Goal: Information Seeking & Learning: Learn about a topic

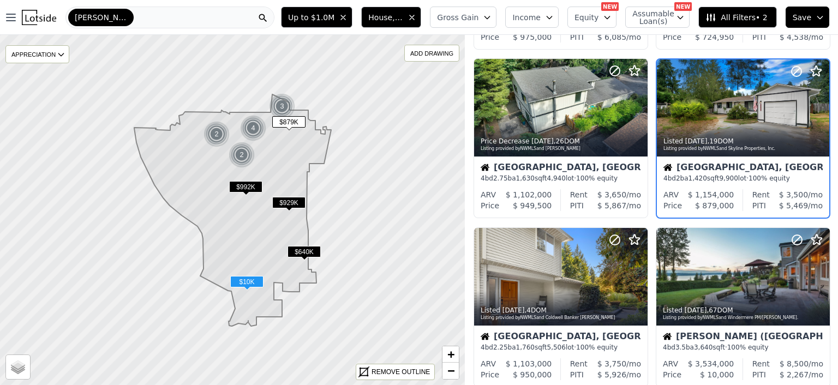
scroll to position [196, 0]
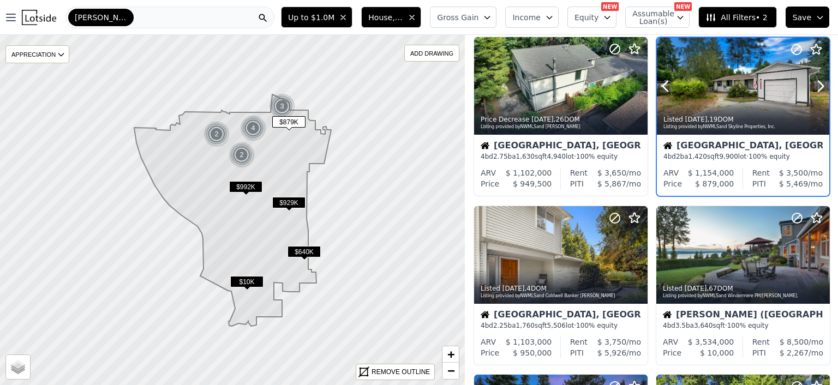
click at [722, 97] on div at bounding box center [743, 86] width 172 height 97
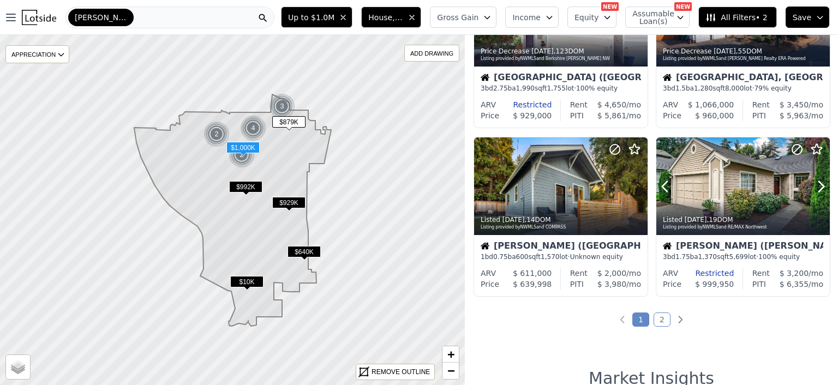
scroll to position [785, 0]
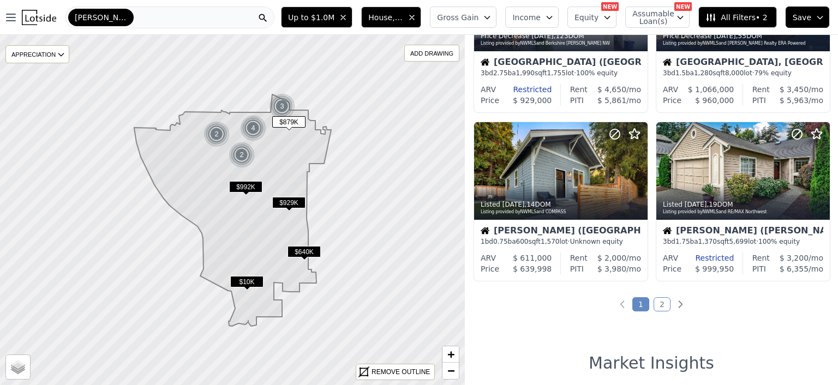
click at [658, 301] on link "2" at bounding box center [661, 304] width 17 height 14
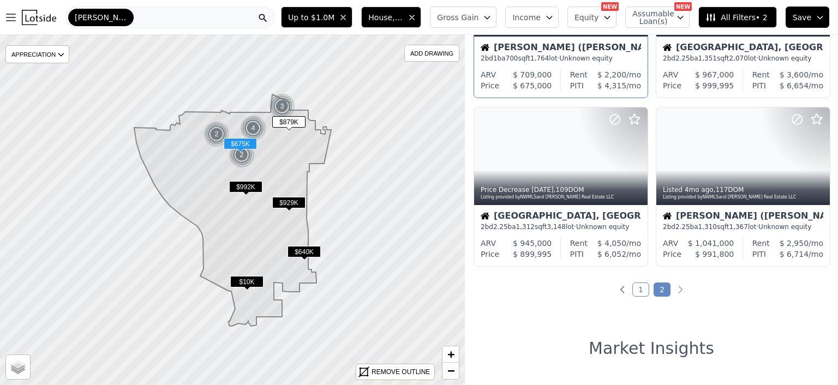
scroll to position [175, 0]
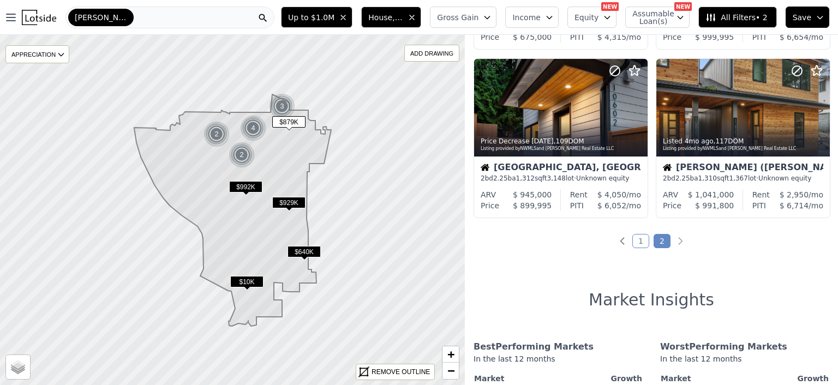
click at [121, 15] on div "Kirkland" at bounding box center [169, 18] width 209 height 22
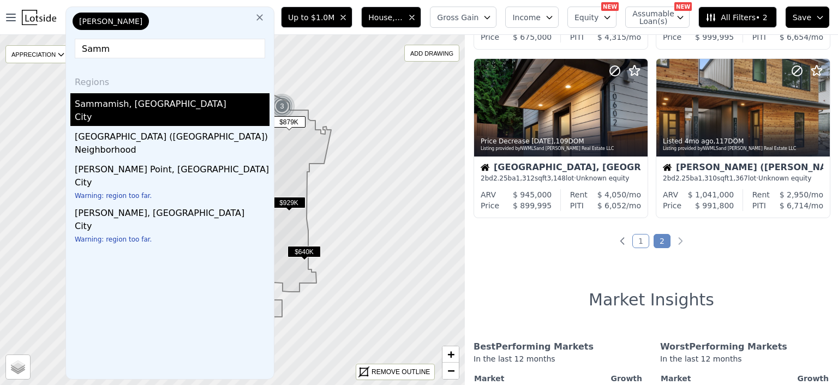
type input "Samm"
click at [101, 102] on div "Sammamish, WA" at bounding box center [172, 101] width 195 height 17
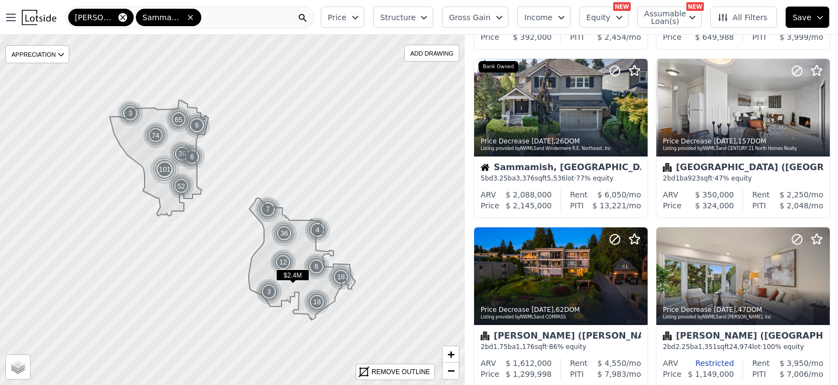
click at [118, 16] on icon at bounding box center [122, 17] width 9 height 9
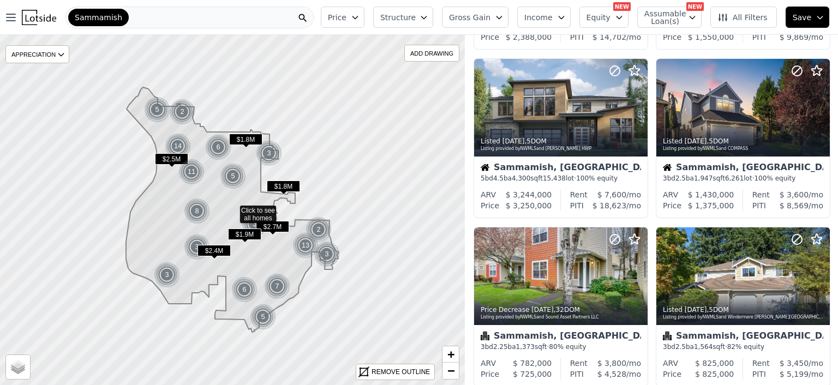
click at [359, 15] on icon "button" at bounding box center [355, 17] width 9 height 9
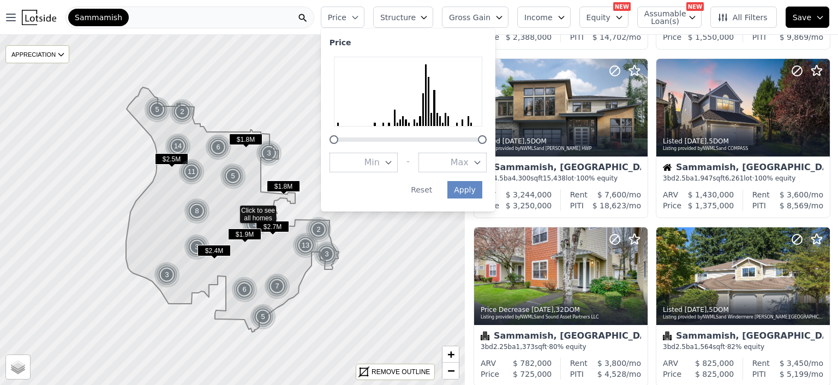
click at [482, 161] on icon "button" at bounding box center [477, 162] width 9 height 9
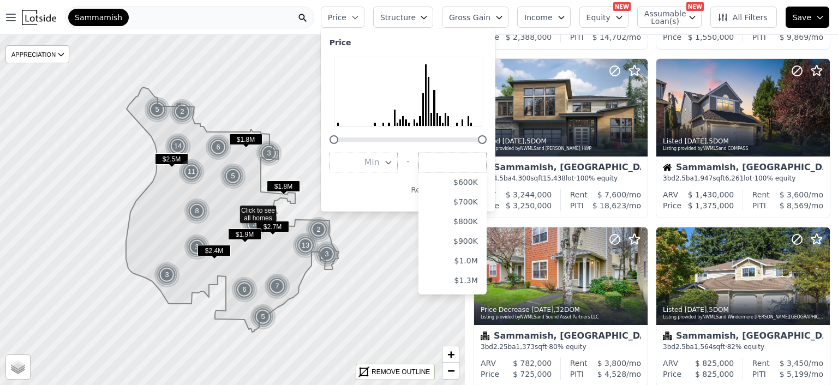
scroll to position [131, 0]
click at [470, 255] on button "$1.0M" at bounding box center [452, 248] width 68 height 20
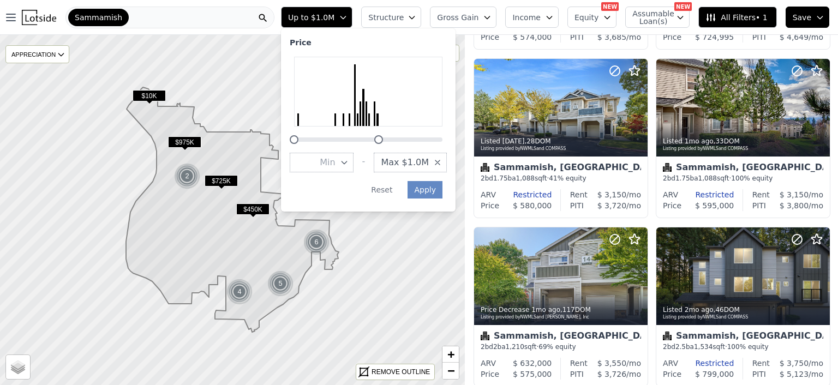
click at [442, 163] on icon "button" at bounding box center [437, 162] width 9 height 9
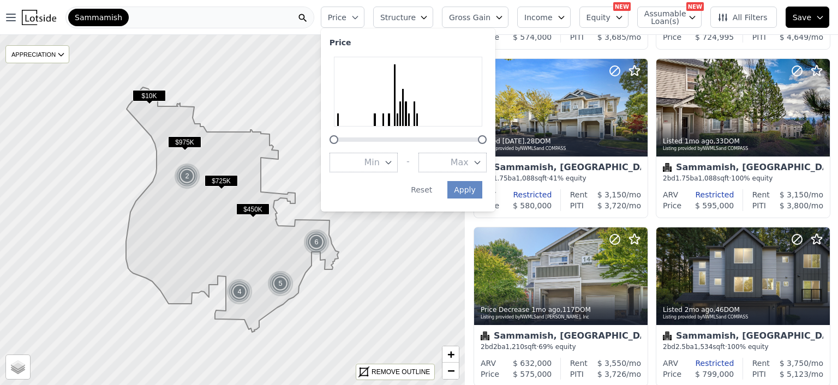
click at [456, 163] on button "Max" at bounding box center [452, 163] width 68 height 20
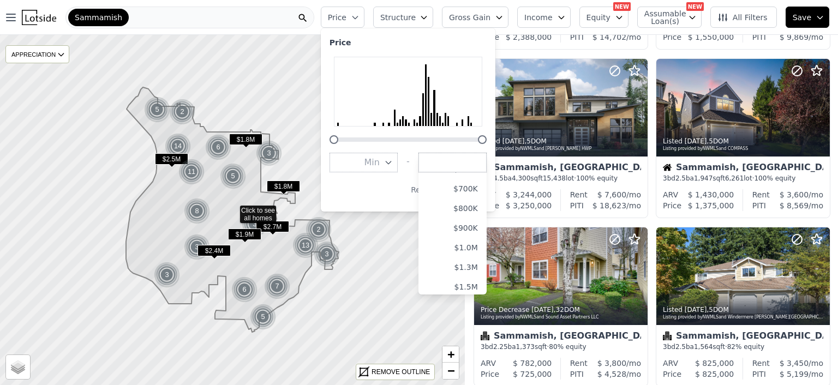
scroll to position [153, 0]
click at [477, 241] on button "$1.3M" at bounding box center [452, 246] width 68 height 20
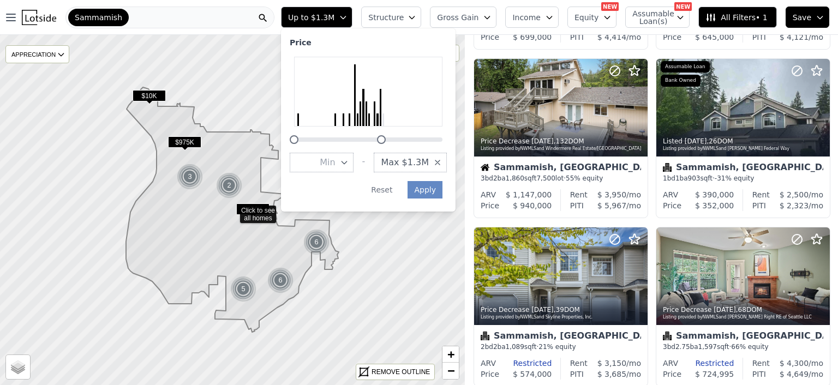
click at [403, 12] on span "Structure" at bounding box center [385, 17] width 35 height 11
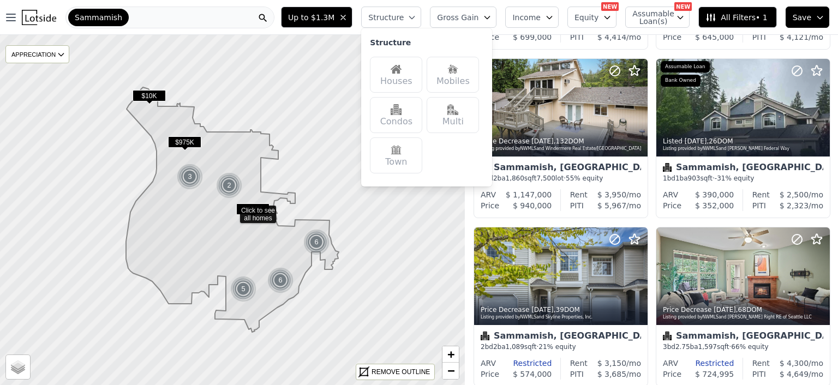
click at [405, 74] on div "Houses" at bounding box center [396, 75] width 52 height 36
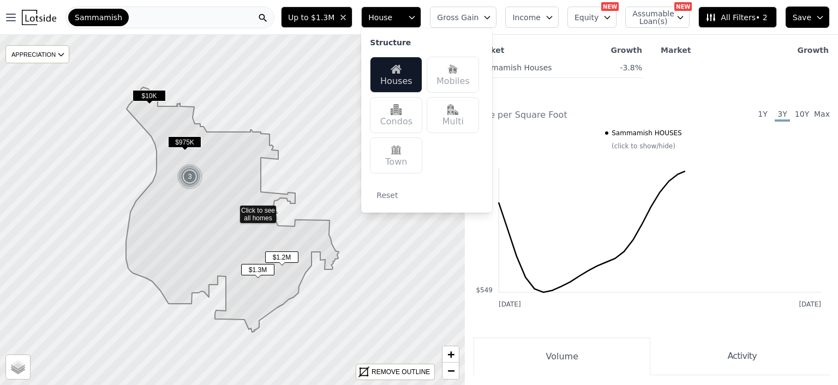
click at [462, 108] on div "Multi" at bounding box center [452, 115] width 52 height 36
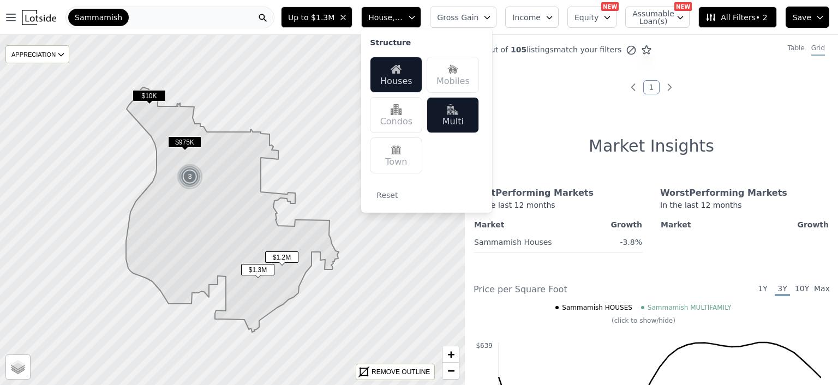
click at [714, 105] on div "7 out of 105 listings match your filters Table Grid 1 Market Insights Best Perf…" at bounding box center [651, 227] width 373 height 385
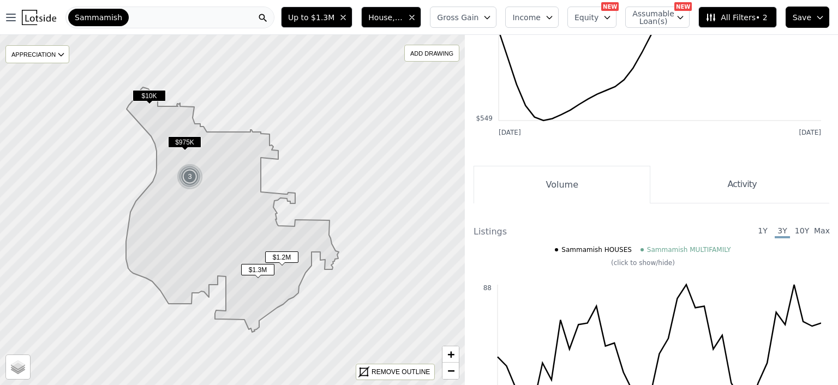
scroll to position [343, 0]
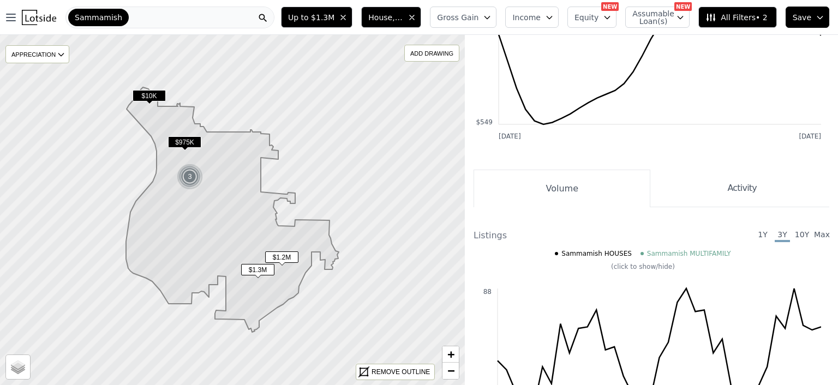
click at [182, 141] on span "$975K" at bounding box center [184, 141] width 33 height 11
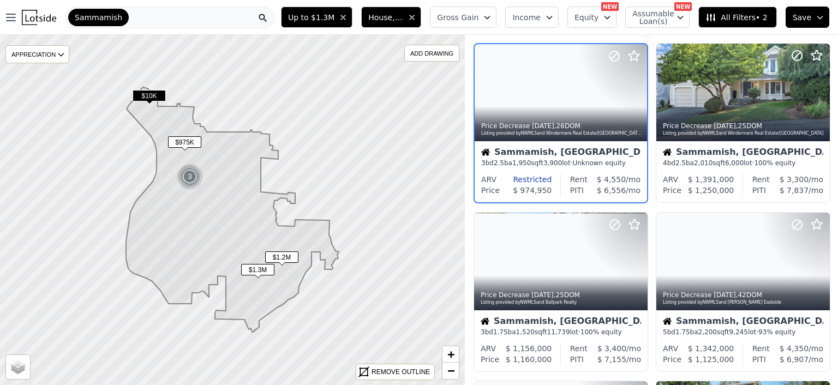
scroll to position [0, 0]
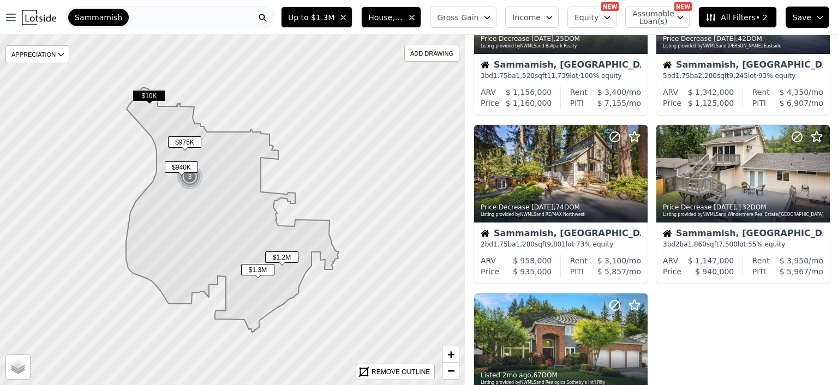
scroll to position [284, 0]
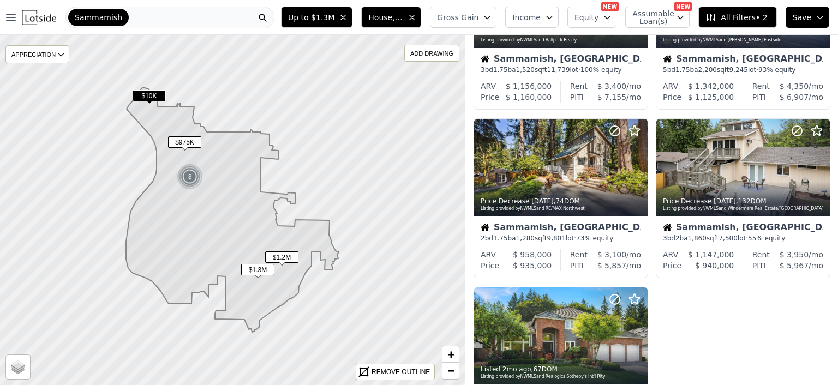
click at [136, 15] on div "Sammamish" at bounding box center [169, 18] width 209 height 22
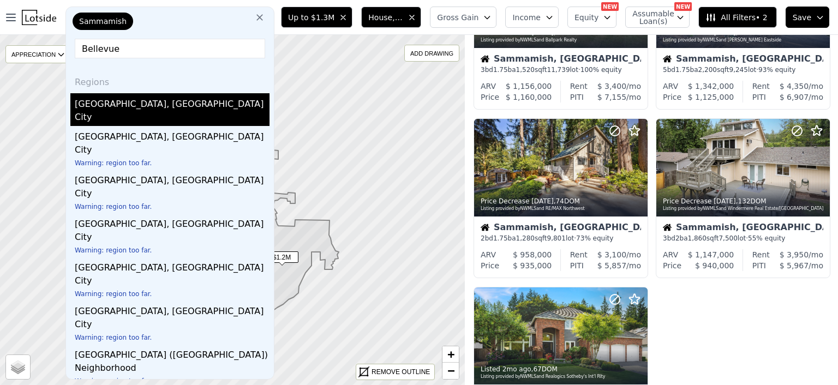
type input "Bellevue"
click at [100, 105] on div "Bellevue, WA" at bounding box center [172, 101] width 195 height 17
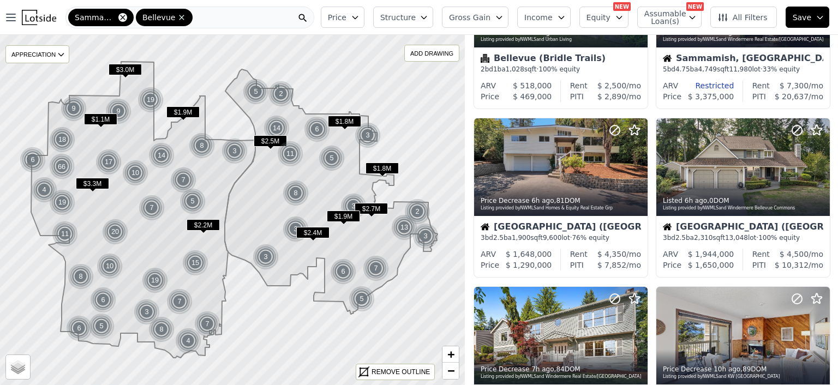
click at [123, 15] on icon at bounding box center [122, 17] width 9 height 9
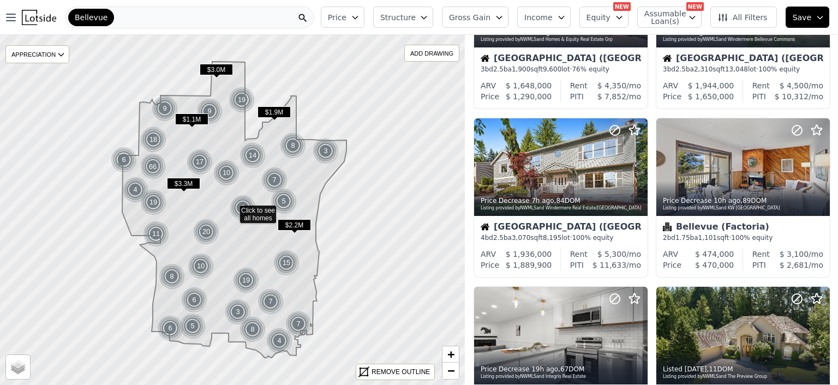
click at [359, 14] on icon "button" at bounding box center [355, 17] width 9 height 9
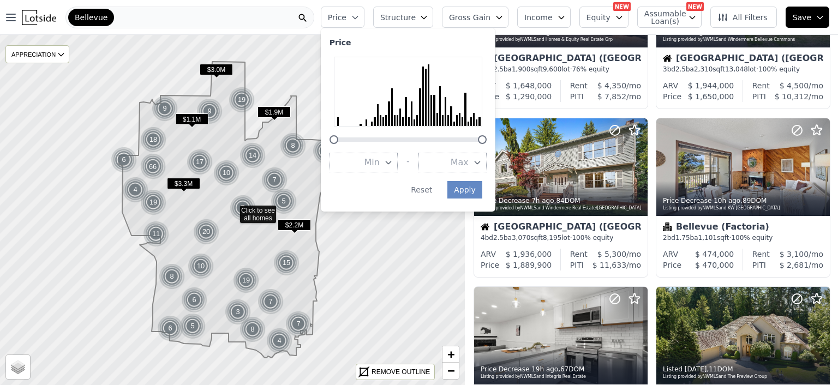
click at [482, 162] on icon "button" at bounding box center [477, 162] width 9 height 9
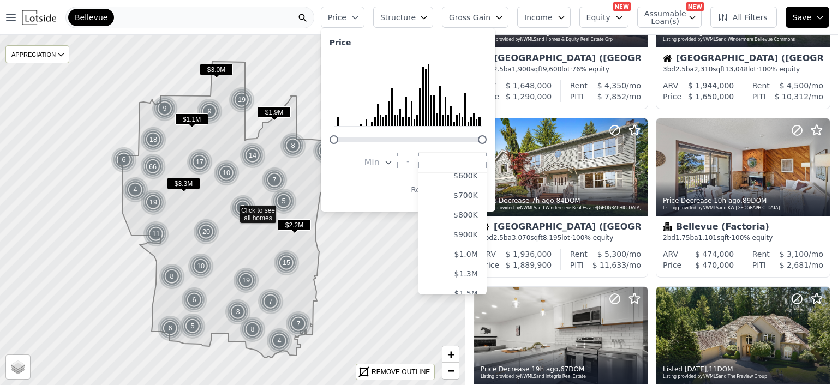
scroll to position [131, 0]
click at [476, 266] on button "$1.3M" at bounding box center [452, 267] width 68 height 20
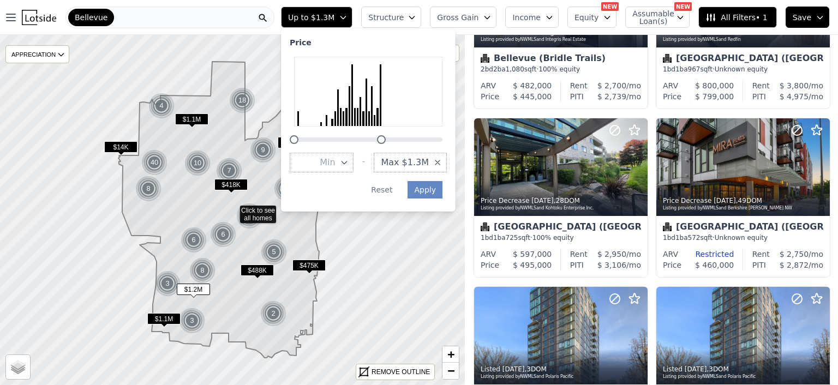
click at [421, 11] on button "Structure" at bounding box center [391, 17] width 60 height 21
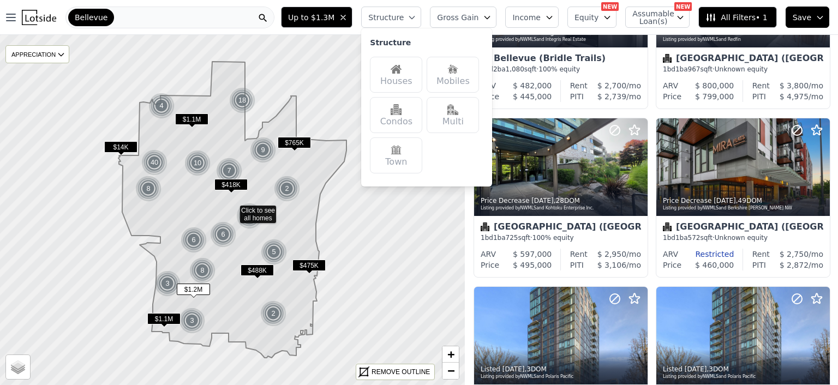
click at [413, 76] on div "Houses" at bounding box center [396, 75] width 52 height 36
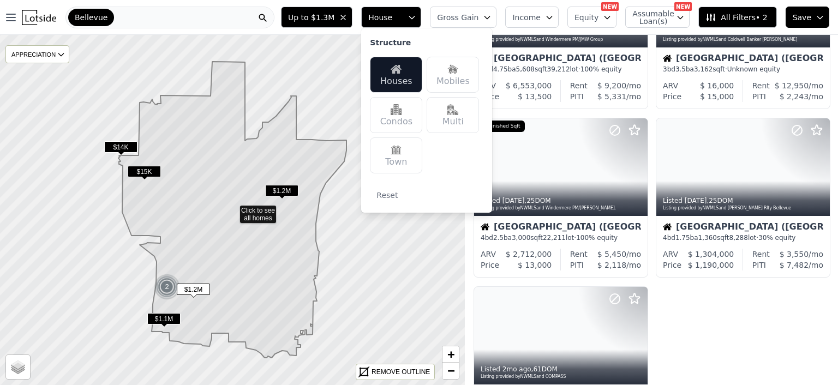
click at [471, 117] on div "Multi" at bounding box center [452, 115] width 52 height 36
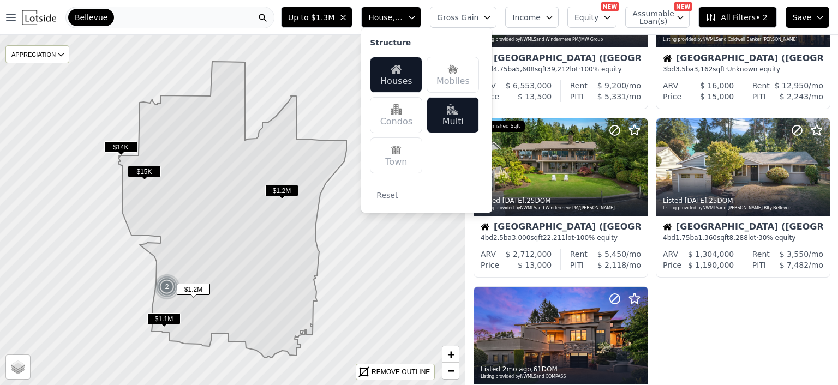
click at [236, 14] on div "Bellevue" at bounding box center [169, 18] width 209 height 22
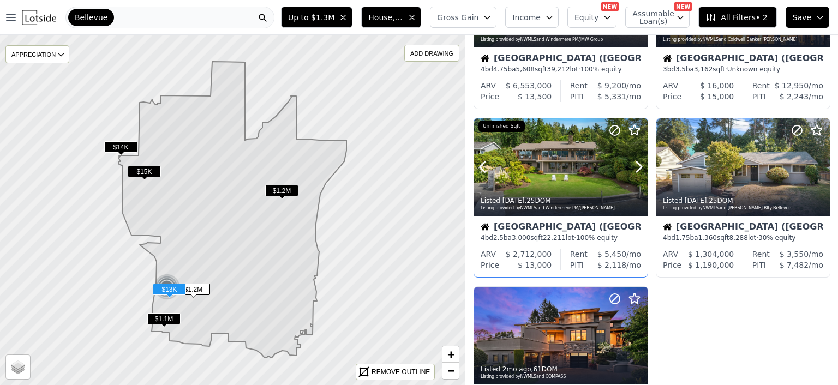
click at [491, 135] on button at bounding box center [496, 167] width 44 height 98
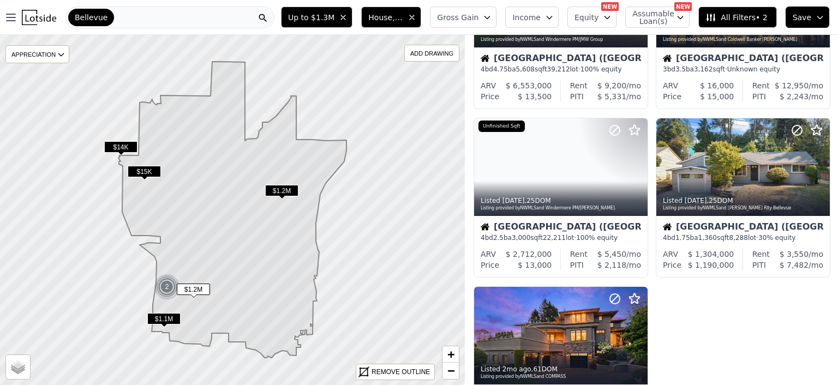
click at [758, 331] on div "Listed 4d ago , 4 DOM Listing provided by NWMLS and Integris Real Estate Bellev…" at bounding box center [651, 118] width 373 height 674
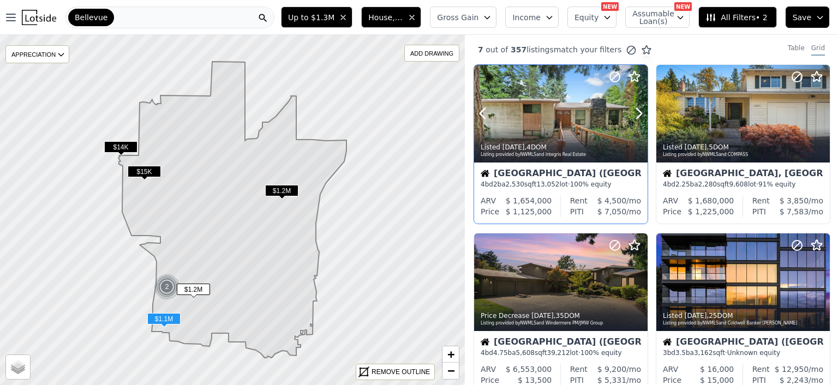
click at [531, 114] on div at bounding box center [560, 114] width 173 height 98
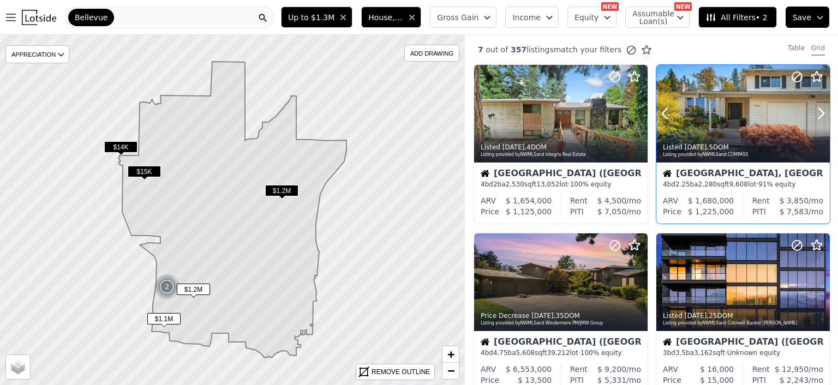
click at [726, 132] on div at bounding box center [742, 138] width 173 height 20
click at [103, 15] on span "Bellevue" at bounding box center [91, 17] width 33 height 11
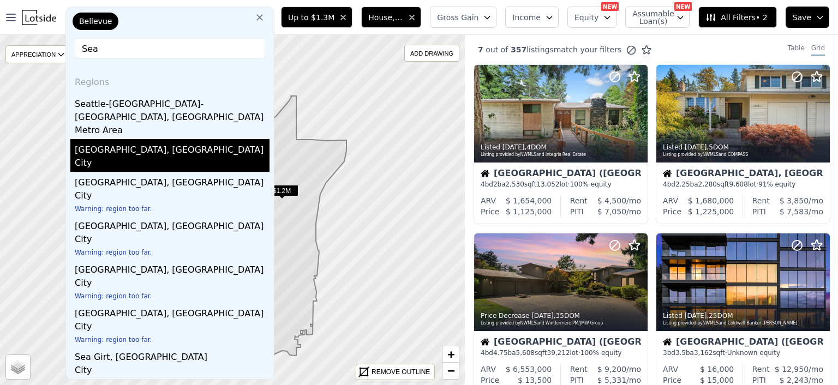
type input "Sea"
click at [101, 139] on div "Seattle, WA" at bounding box center [172, 147] width 195 height 17
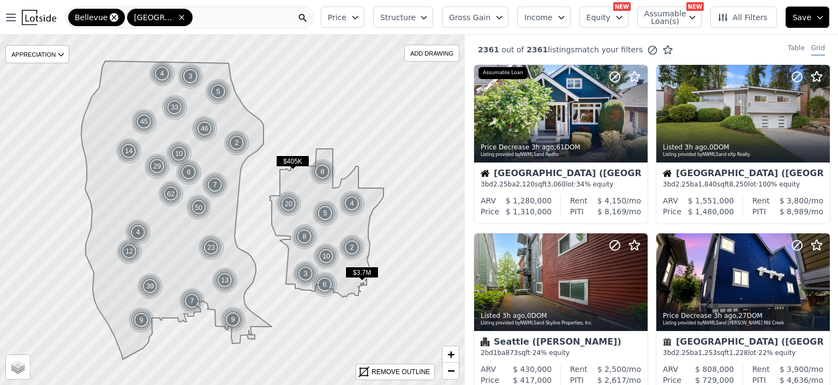
click at [112, 17] on icon at bounding box center [114, 17] width 5 height 5
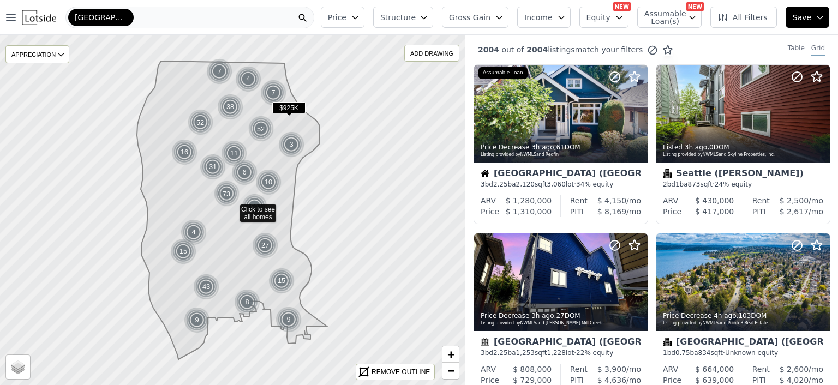
click at [359, 15] on icon "button" at bounding box center [355, 17] width 9 height 9
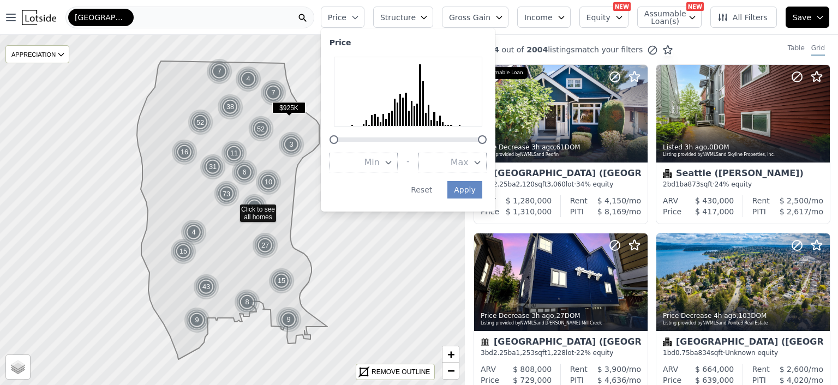
click at [482, 160] on icon "button" at bounding box center [477, 162] width 9 height 9
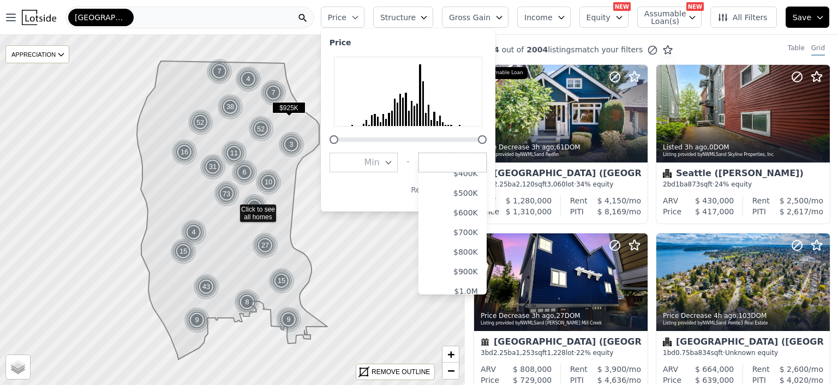
scroll to position [109, 0]
click at [478, 267] on button "$1.0M" at bounding box center [452, 270] width 68 height 20
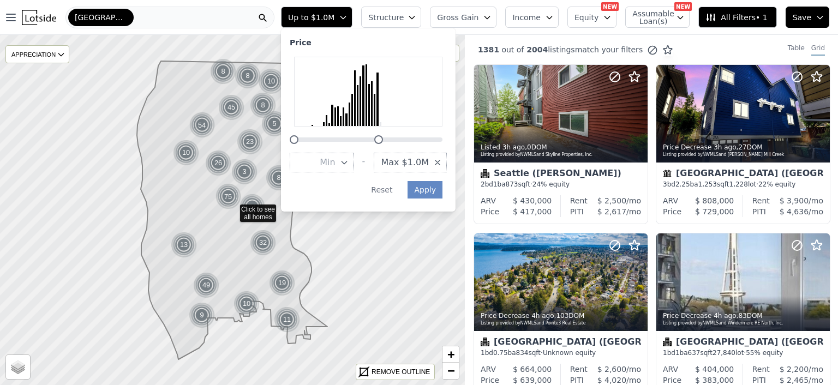
click at [416, 15] on icon "button" at bounding box center [411, 17] width 9 height 9
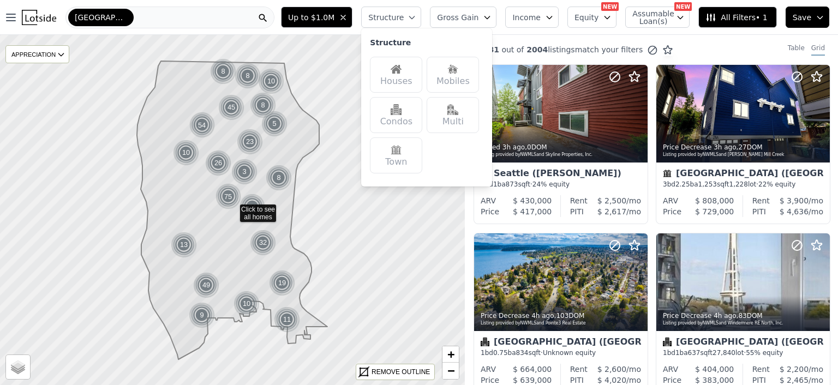
click at [401, 64] on img at bounding box center [395, 69] width 11 height 11
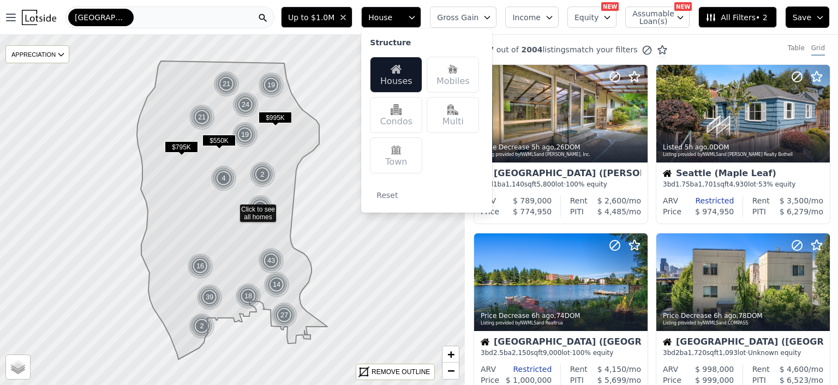
click at [466, 115] on div "Multi" at bounding box center [452, 115] width 52 height 36
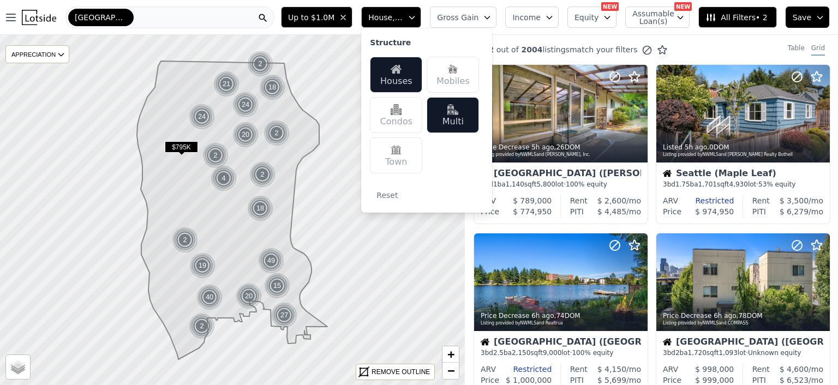
click at [277, 3] on nav "Open main menu Seattle" at bounding box center [138, 17] width 277 height 35
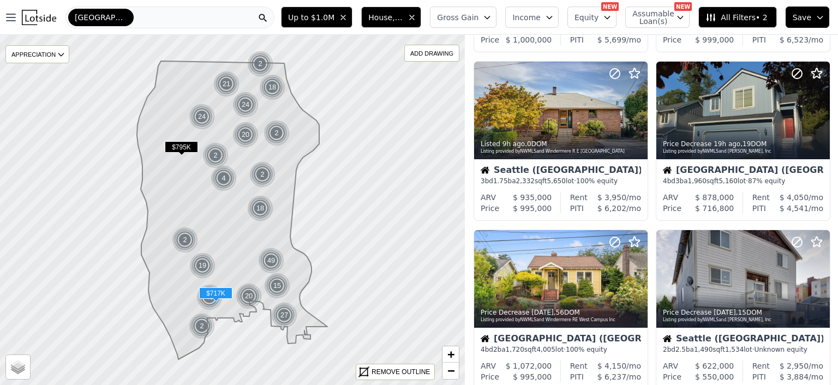
scroll to position [371, 0]
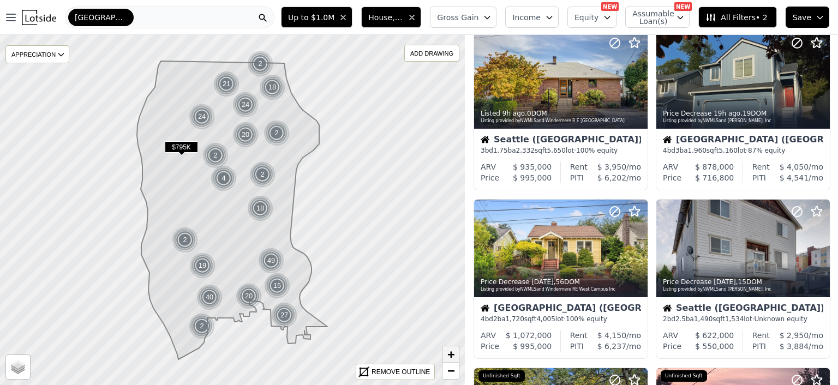
click at [447, 355] on span "+" at bounding box center [450, 354] width 7 height 14
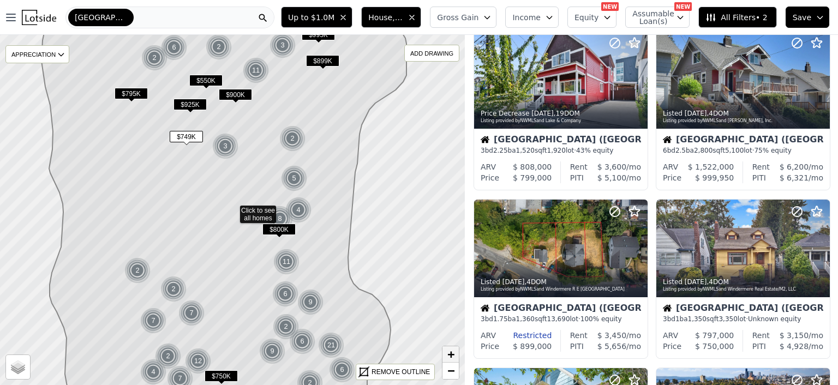
click at [447, 355] on span "+" at bounding box center [450, 354] width 7 height 14
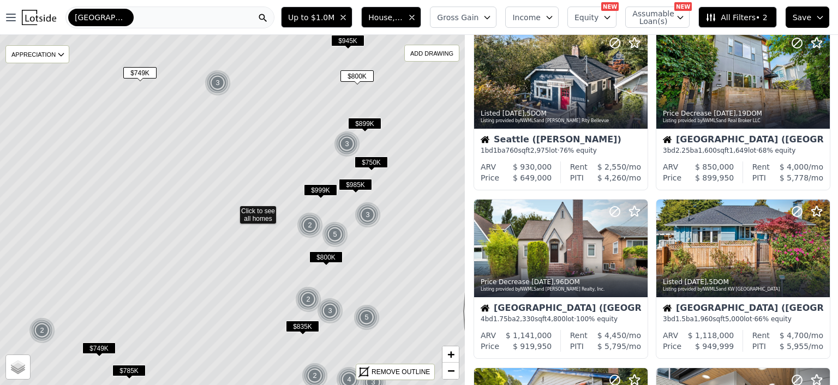
click at [139, 70] on span "$749K" at bounding box center [139, 72] width 33 height 11
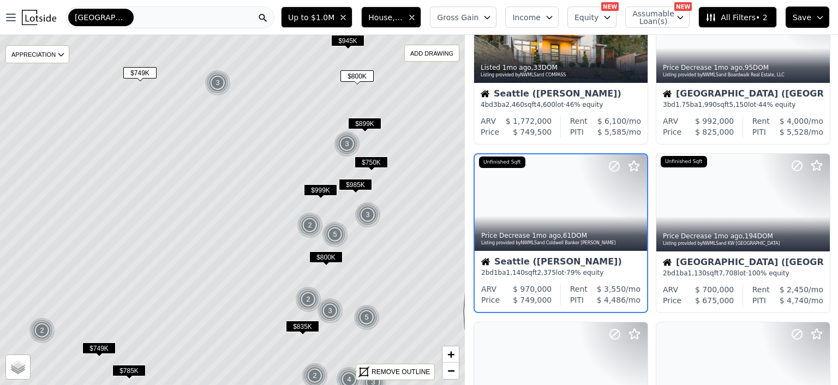
scroll to position [422, 0]
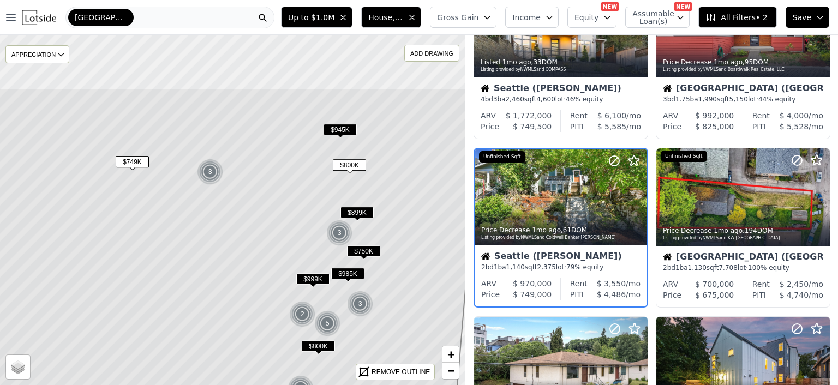
drag, startPoint x: 162, startPoint y: 94, endPoint x: 154, endPoint y: 182, distance: 88.7
click at [154, 182] on icon at bounding box center [225, 299] width 560 height 422
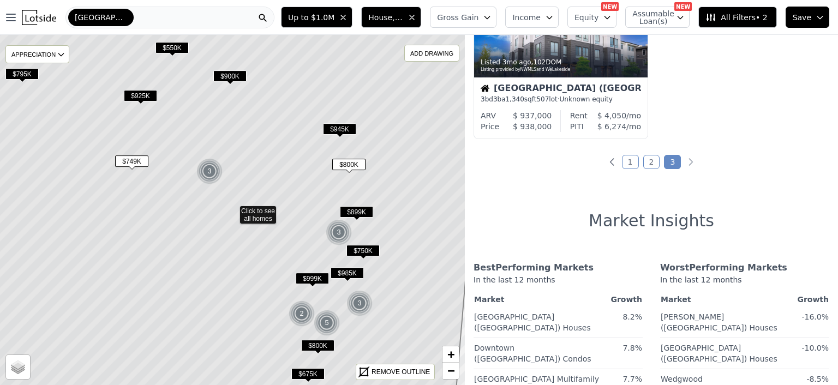
click at [138, 92] on span "$925K" at bounding box center [140, 95] width 33 height 11
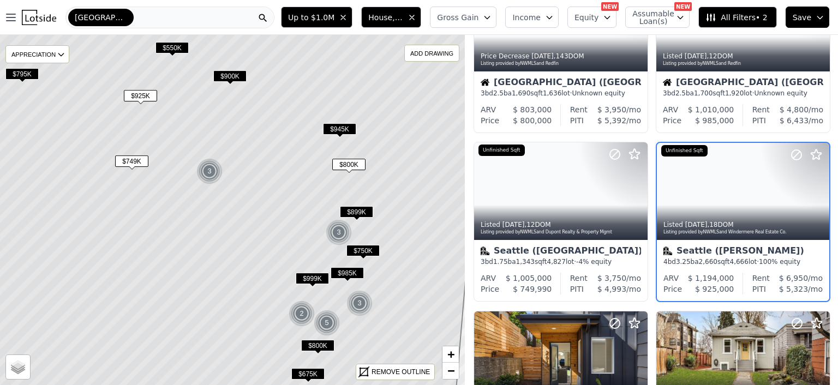
scroll to position [254, 0]
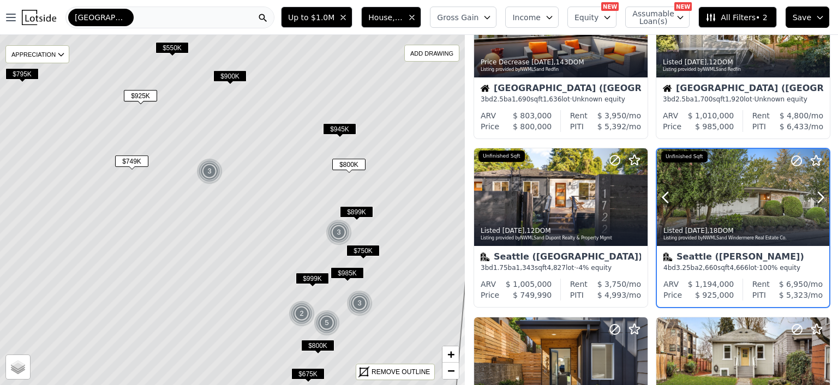
click at [726, 202] on div at bounding box center [743, 197] width 172 height 97
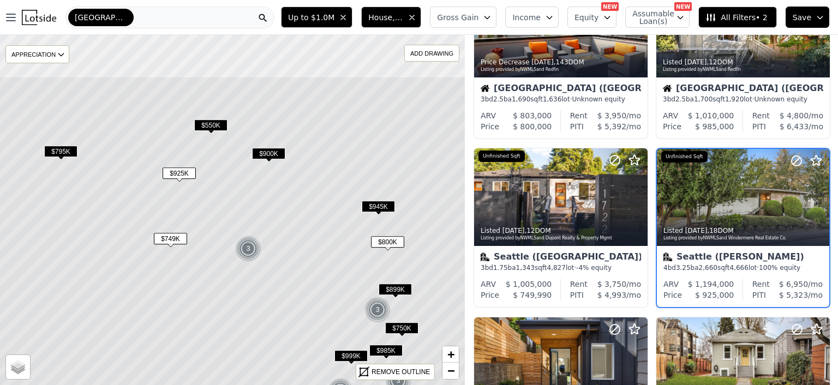
drag, startPoint x: 374, startPoint y: 201, endPoint x: 414, endPoint y: 283, distance: 90.7
click at [414, 283] on icon at bounding box center [271, 287] width 560 height 422
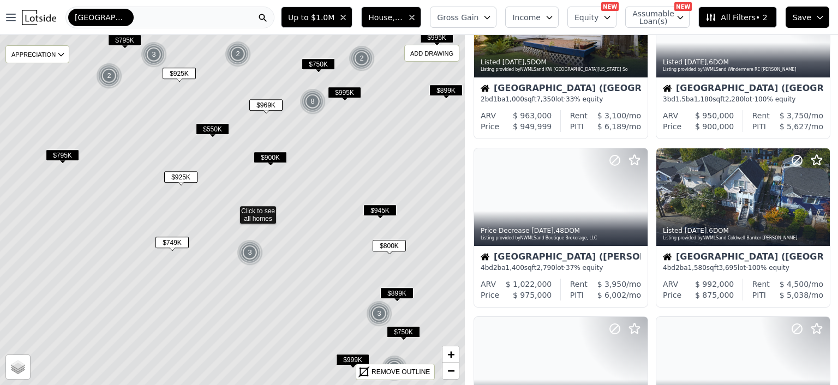
scroll to position [759, 0]
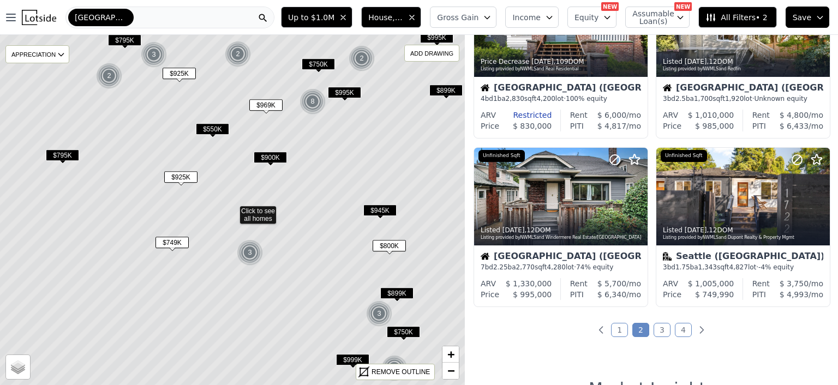
click at [268, 155] on span "$900K" at bounding box center [270, 157] width 33 height 11
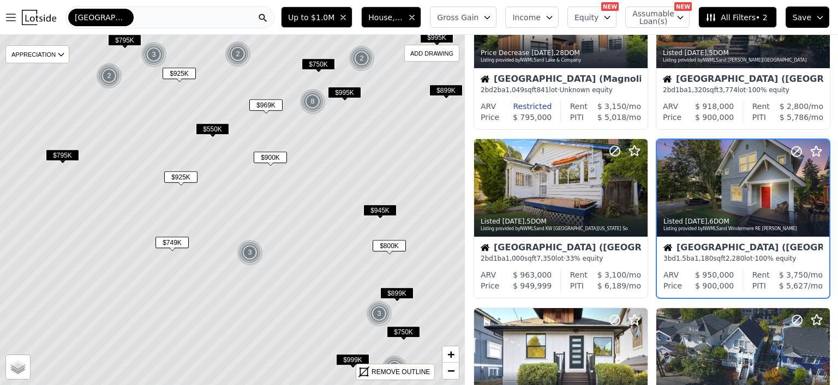
scroll to position [85, 0]
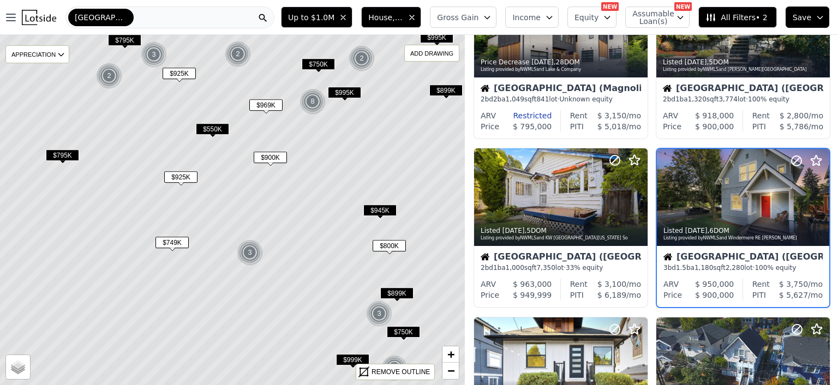
click at [344, 91] on span "$995K" at bounding box center [344, 92] width 33 height 11
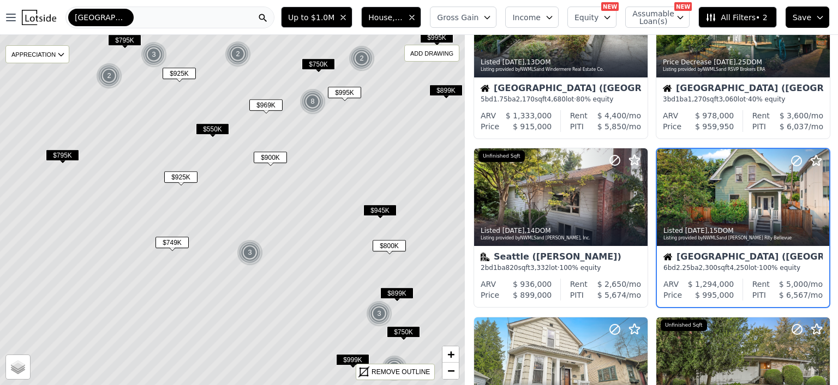
click at [268, 101] on span "$969K" at bounding box center [265, 104] width 33 height 11
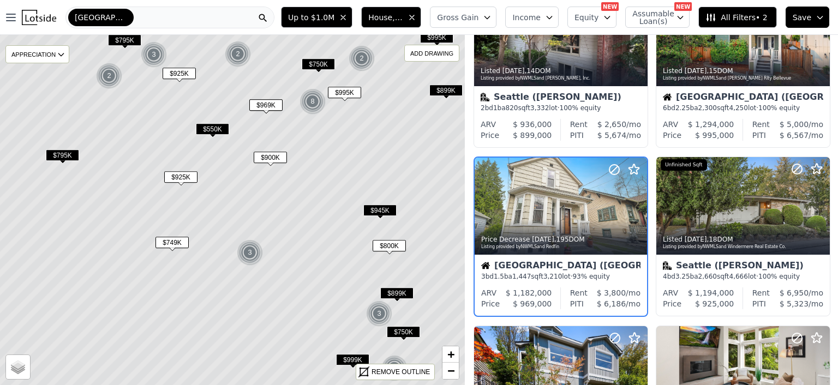
scroll to position [254, 0]
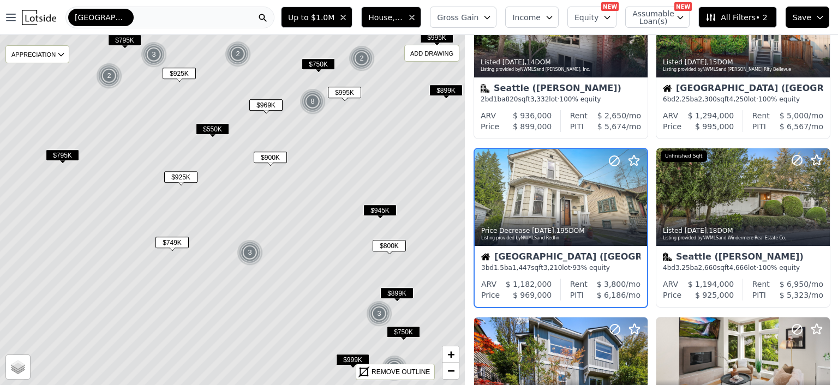
click at [178, 71] on span "$925K" at bounding box center [179, 73] width 33 height 11
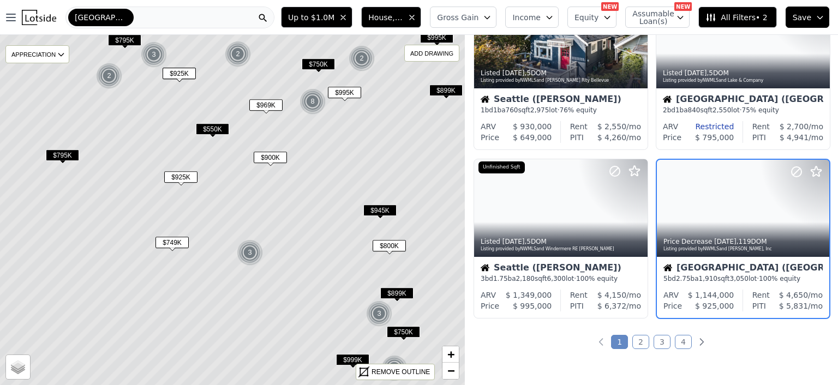
scroll to position [759, 0]
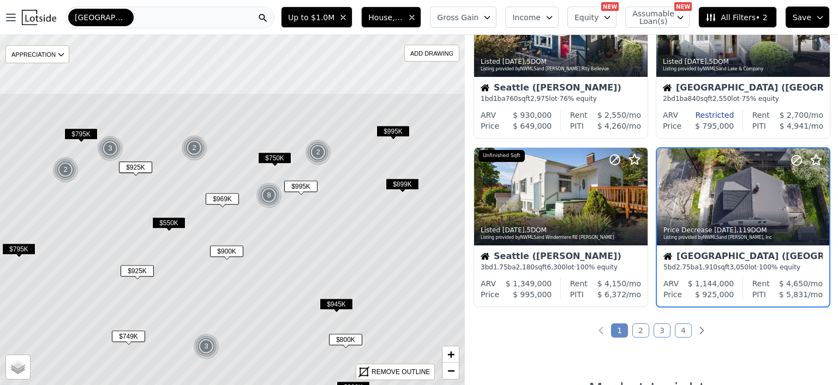
drag, startPoint x: 166, startPoint y: 102, endPoint x: 122, endPoint y: 195, distance: 102.9
click at [122, 195] on icon at bounding box center [189, 304] width 560 height 422
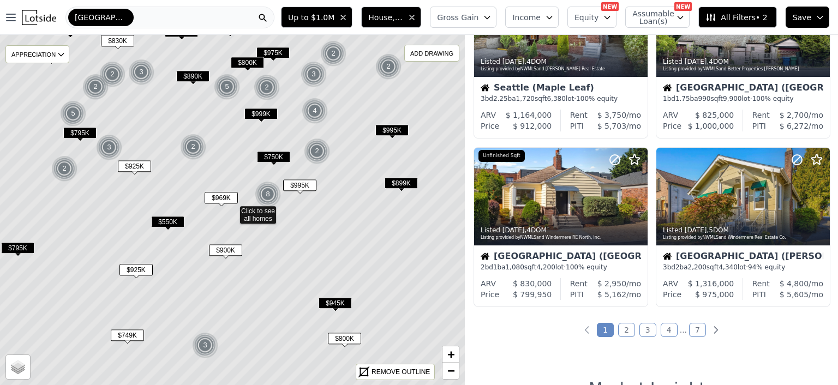
click at [394, 179] on span "$899K" at bounding box center [400, 182] width 33 height 11
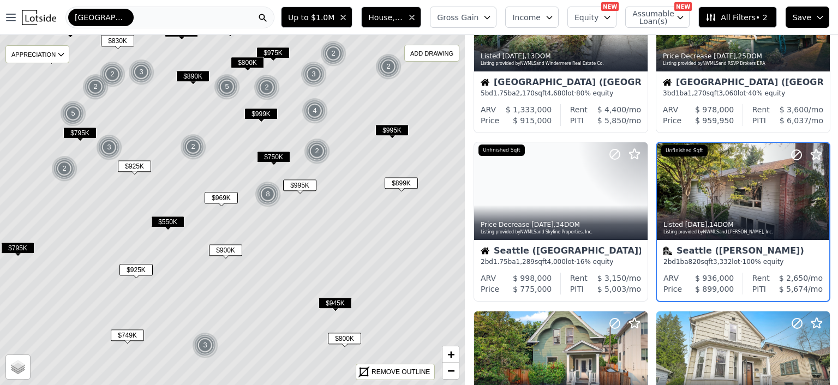
scroll to position [254, 0]
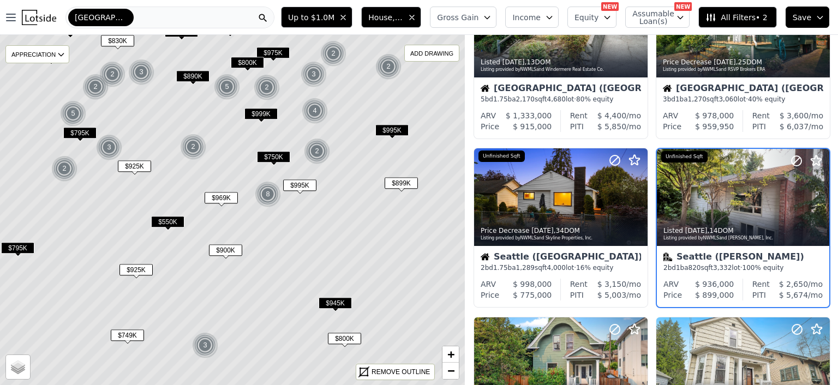
click at [388, 130] on span "$995K" at bounding box center [391, 129] width 33 height 11
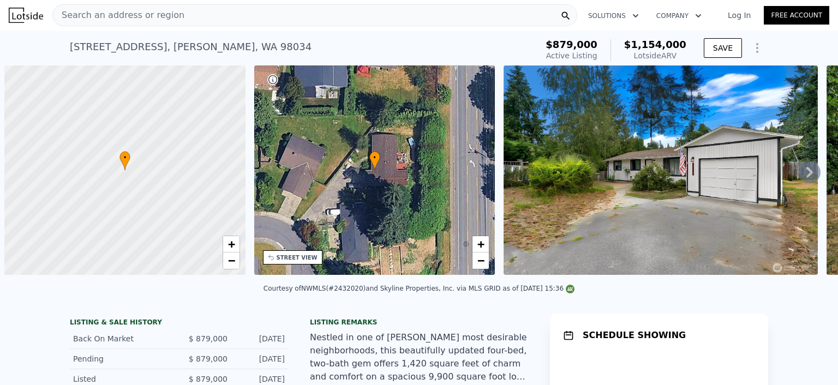
scroll to position [0, 4]
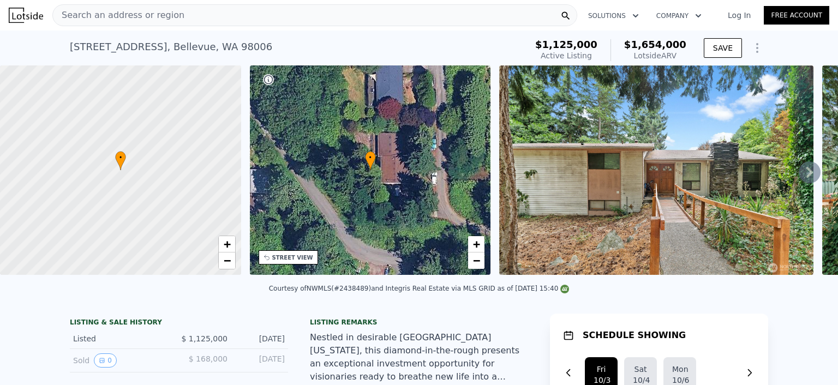
drag, startPoint x: 64, startPoint y: 45, endPoint x: 143, endPoint y: 49, distance: 79.7
click at [143, 49] on div "[STREET_ADDRESS] Active at $1.125m (~ARV $1.654m ) $1,125,000 Active Listing $1…" at bounding box center [419, 48] width 838 height 35
copy div "[STREET_ADDRESS]"
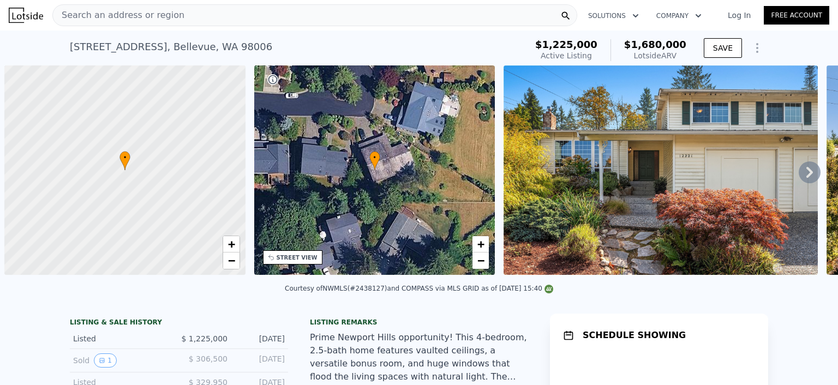
scroll to position [0, 4]
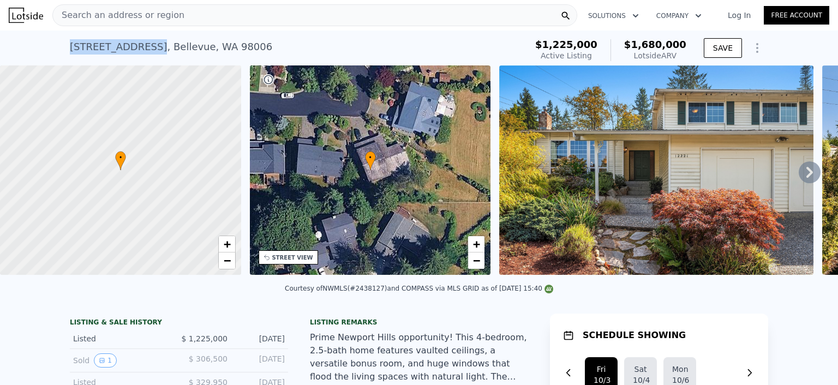
drag, startPoint x: 64, startPoint y: 45, endPoint x: 137, endPoint y: 47, distance: 73.1
click at [137, 47] on div "12221 SE 47th Pl , Bellevue , WA 98006 Active at $1.225m (~ARV $1.680m ) $1,225…" at bounding box center [419, 48] width 838 height 35
copy div "12221 SE 47th Pl"
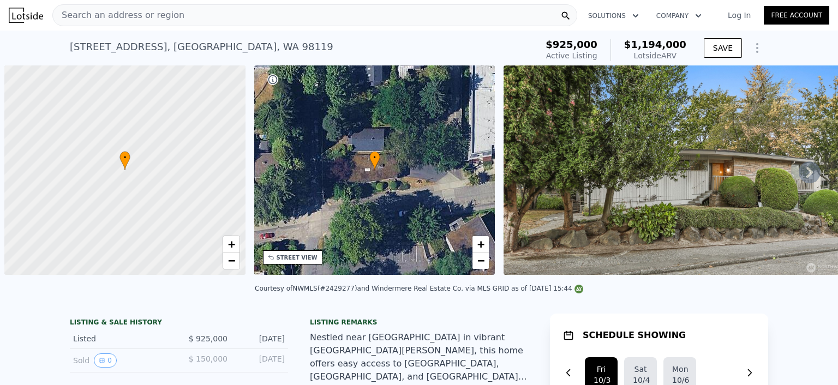
scroll to position [0, 4]
